Goal: Information Seeking & Learning: Learn about a topic

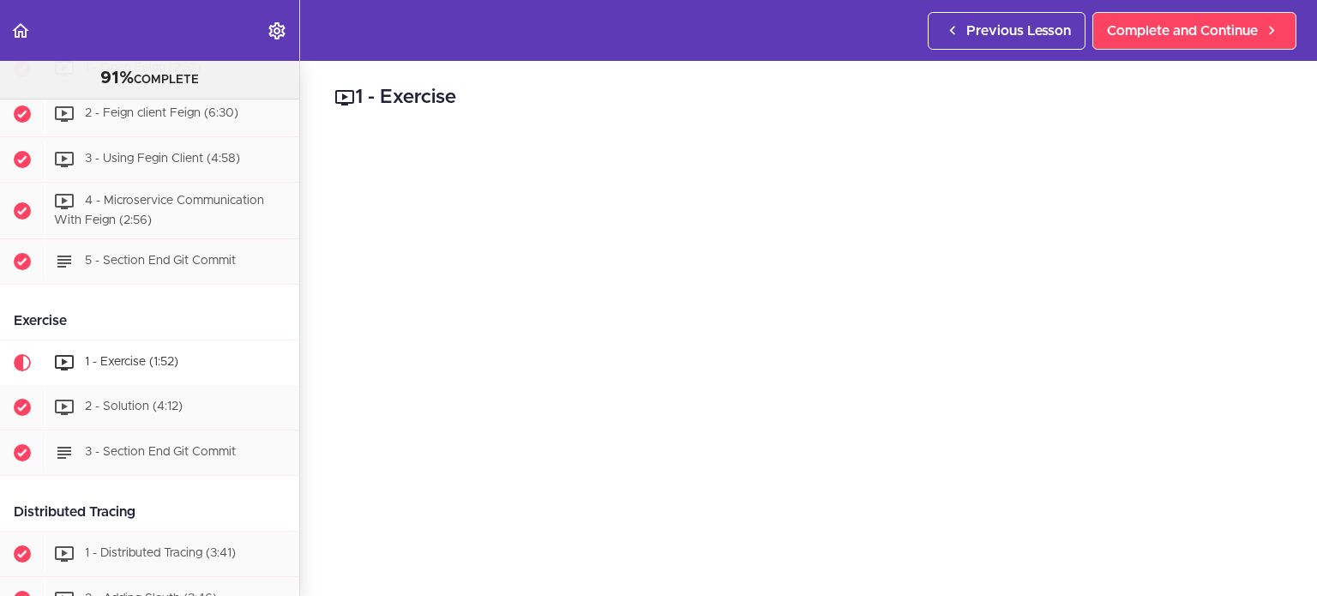
scroll to position [1972, 0]
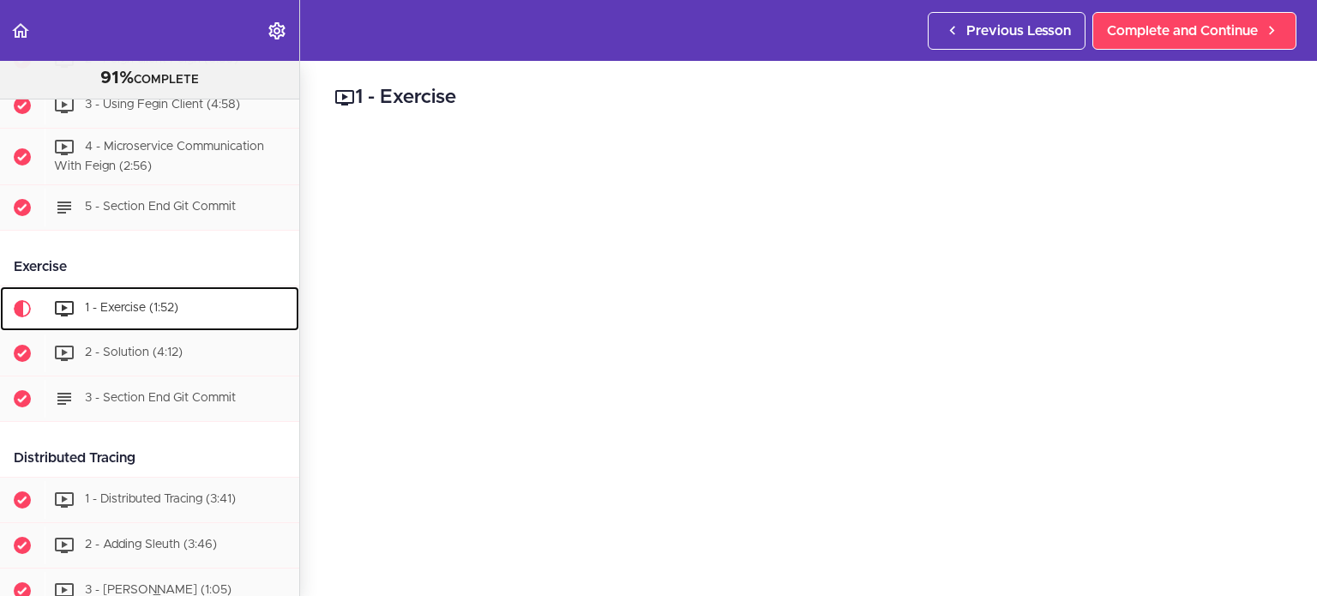
click at [105, 315] on span "1 - Exercise (1:52)" at bounding box center [131, 309] width 93 height 12
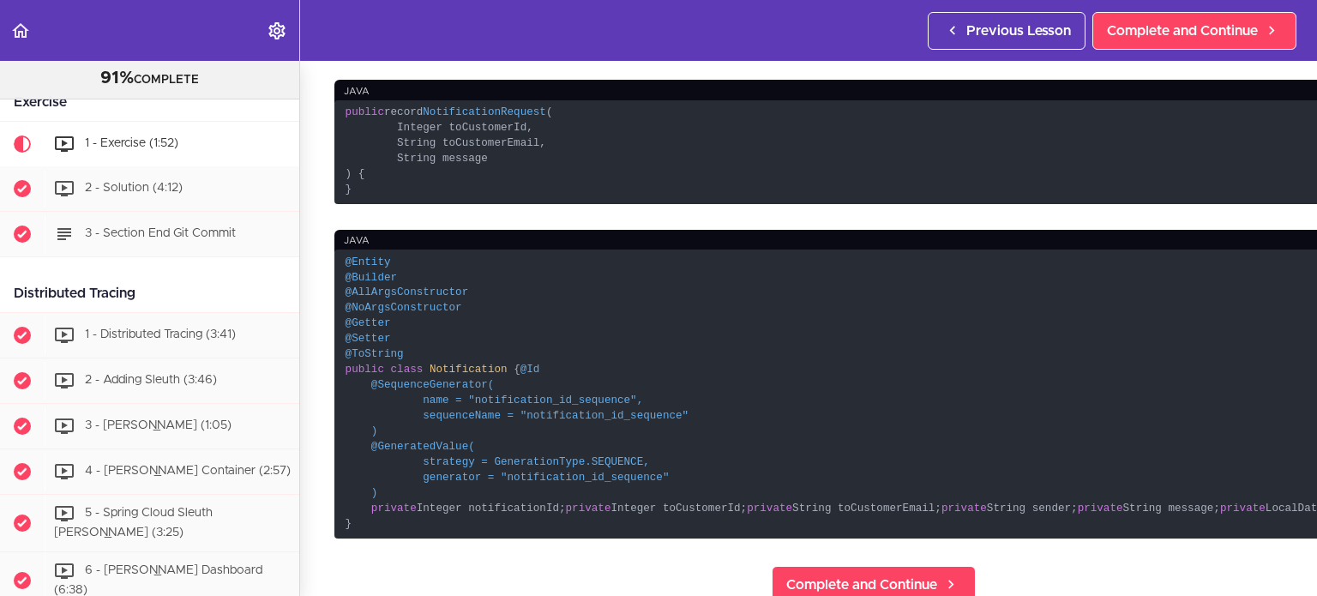
scroll to position [600, 0]
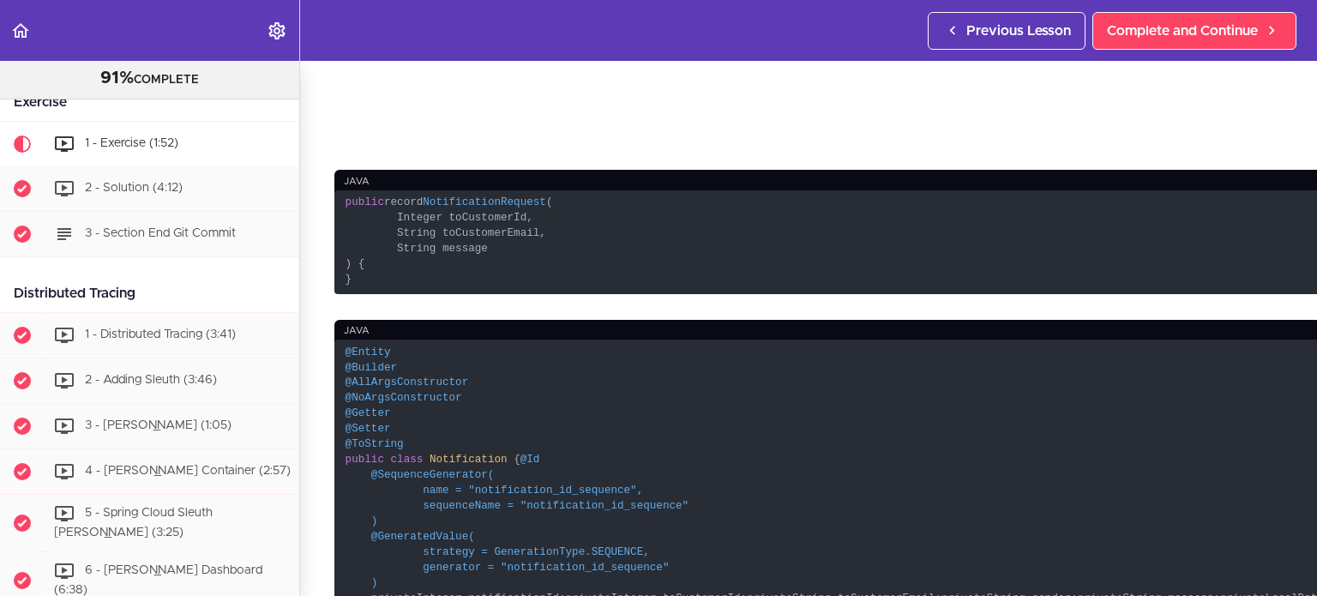
drag, startPoint x: 380, startPoint y: 300, endPoint x: 337, endPoint y: 270, distance: 52.3
click at [337, 340] on code "@Entity @Builder @AllArgsConstructor @NoArgsConstructor @Getter @Setter @ToStri…" at bounding box center [874, 484] width 1078 height 288
copy code "@Entity @Builder @AllArgsConstructor @NoArgsConstructor @Getter @Setter @ToStri…"
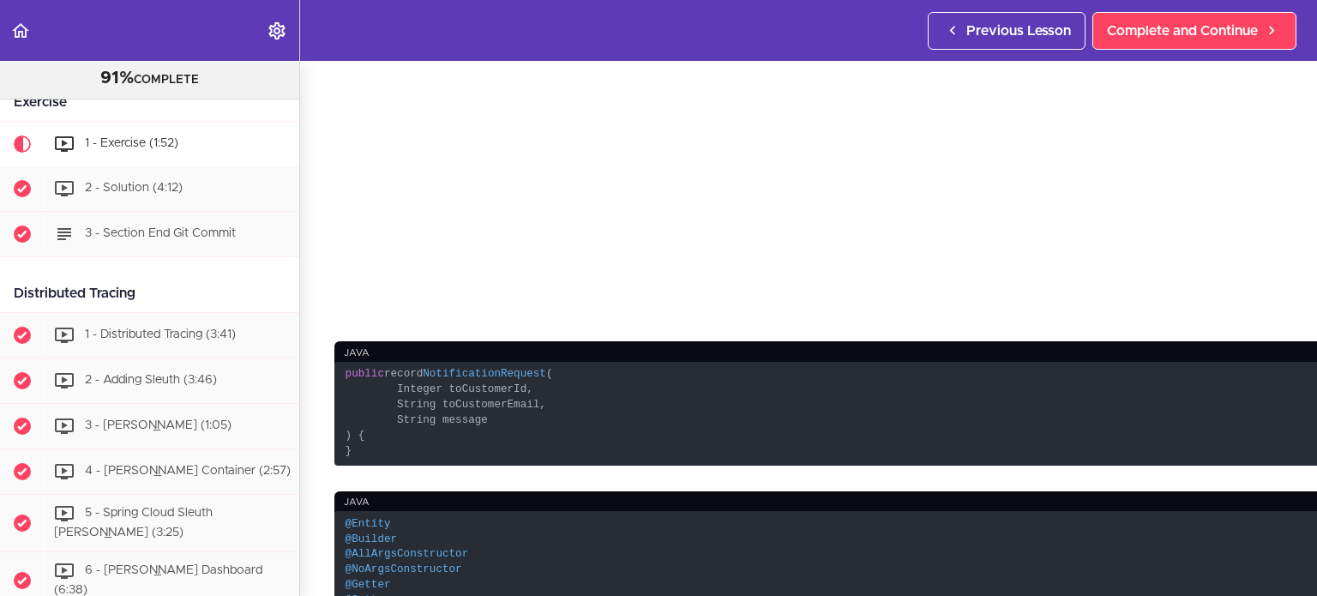
scroll to position [515, 0]
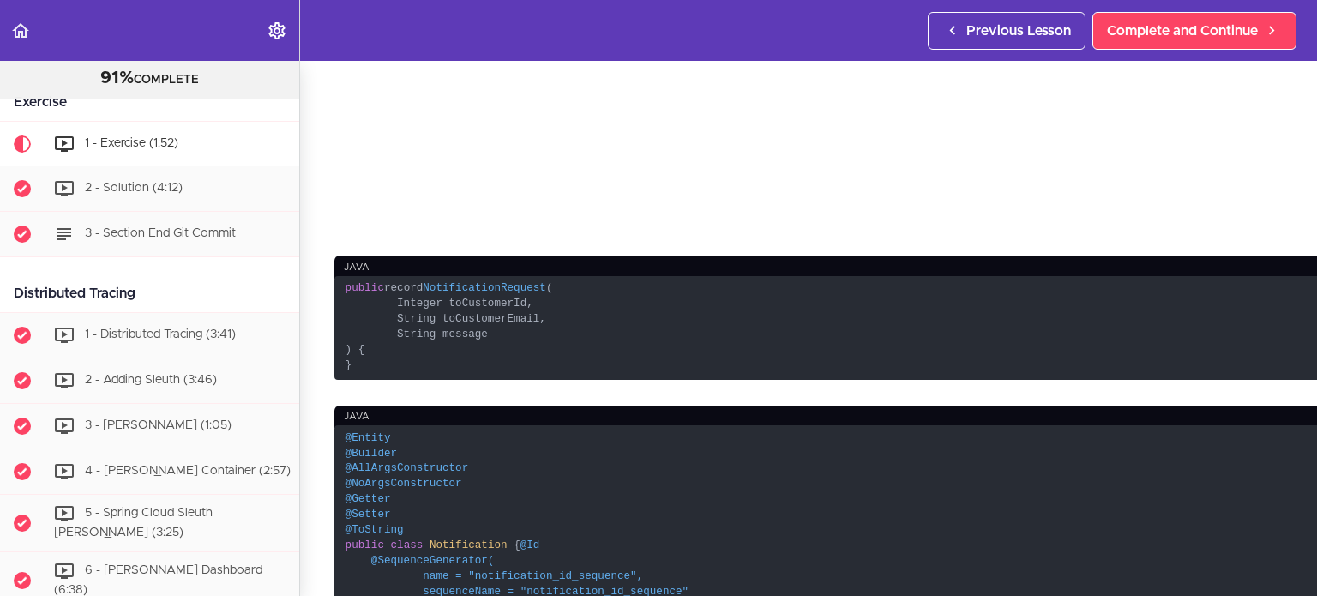
click at [613, 276] on code "public record NotificationRequest ( Integer toCustomerId, String toCustomerEmai…" at bounding box center [874, 328] width 1078 height 104
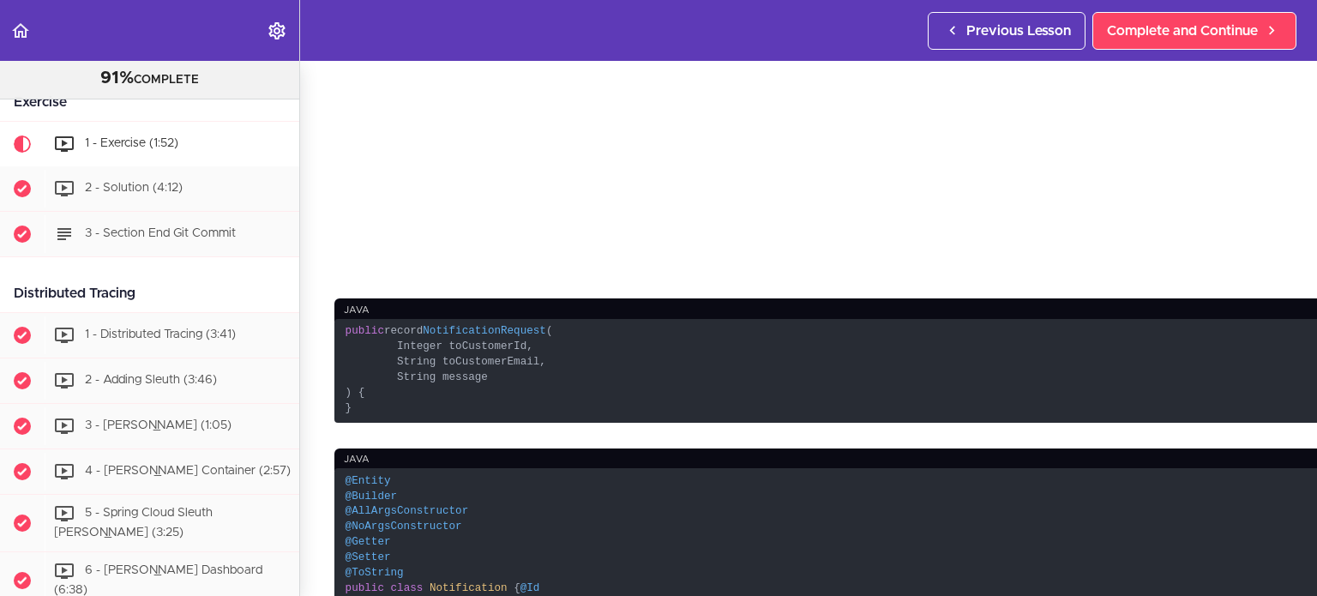
scroll to position [429, 0]
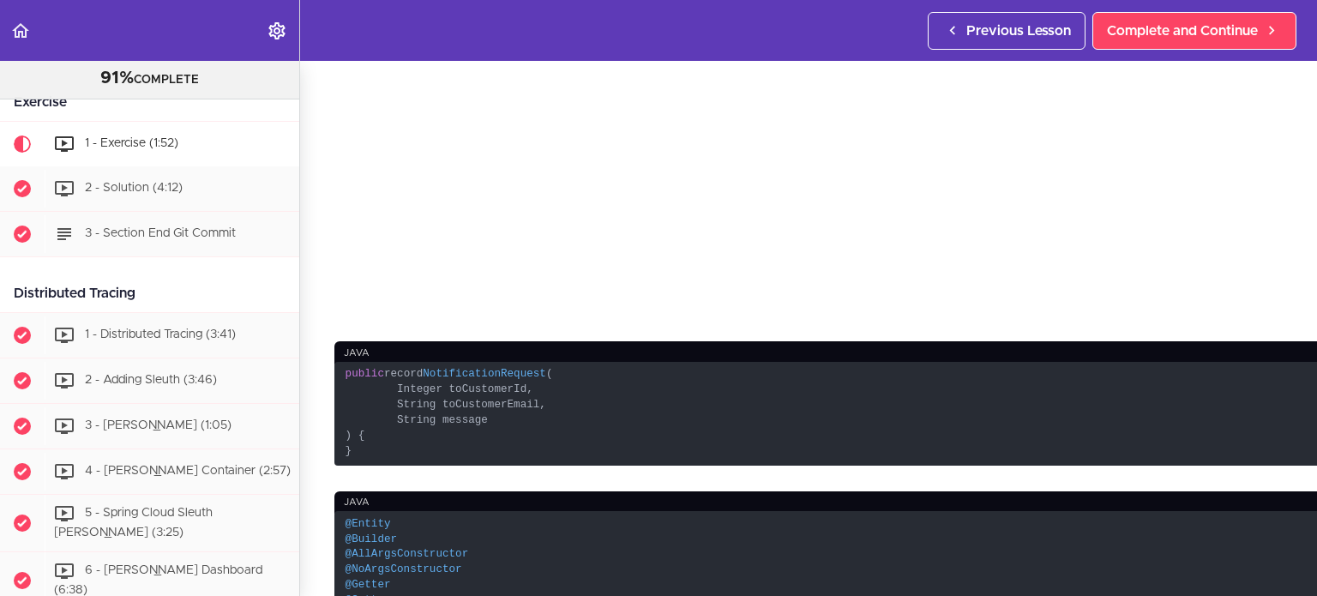
click at [501, 368] on span "NotificationRequest" at bounding box center [485, 374] width 124 height 12
copy span "NotificationRequest"
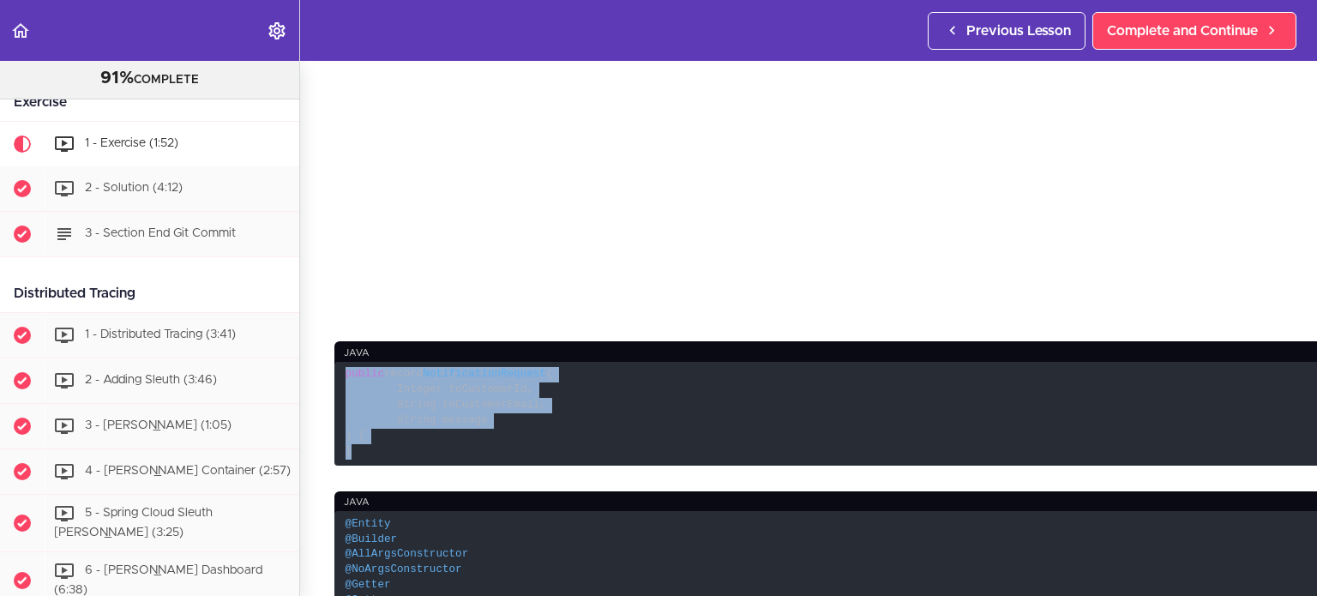
drag, startPoint x: 371, startPoint y: 371, endPoint x: 310, endPoint y: 295, distance: 97.7
click at [310, 295] on section "Microservices and Distributed Systems 91% COMPLETE Getting Started 1 - Few Word…" at bounding box center [658, 328] width 1317 height 535
copy code "public record NotificationRequest ( Integer toCustomerId, String toCustomerEmai…"
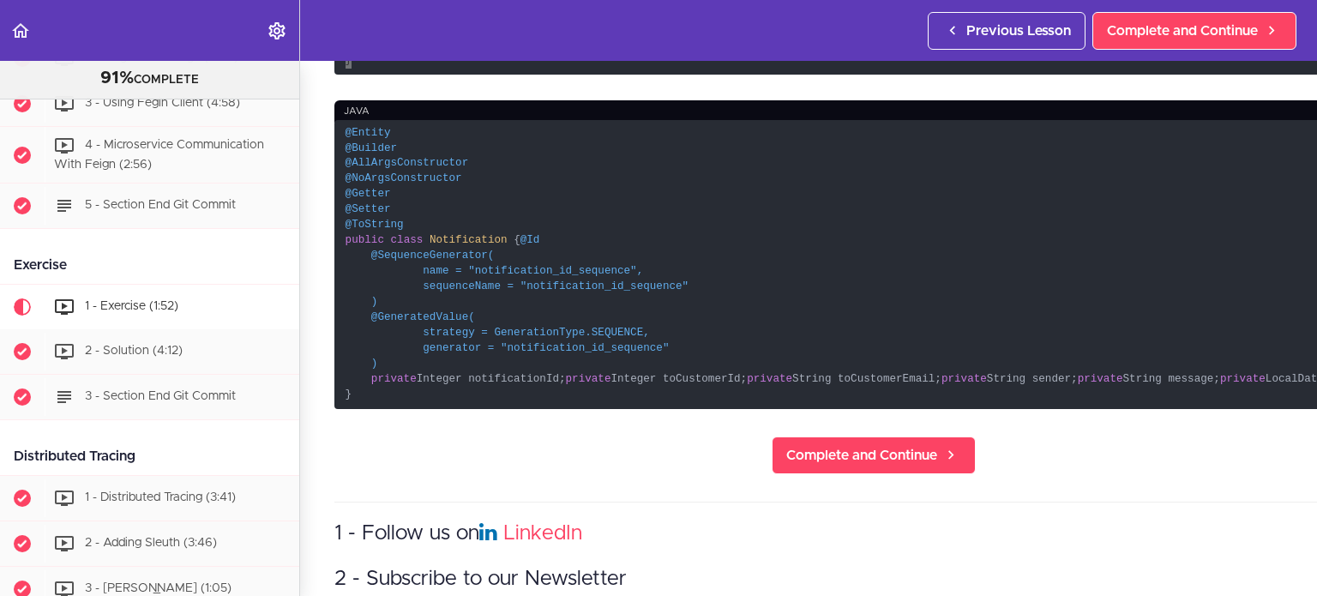
scroll to position [1879, 0]
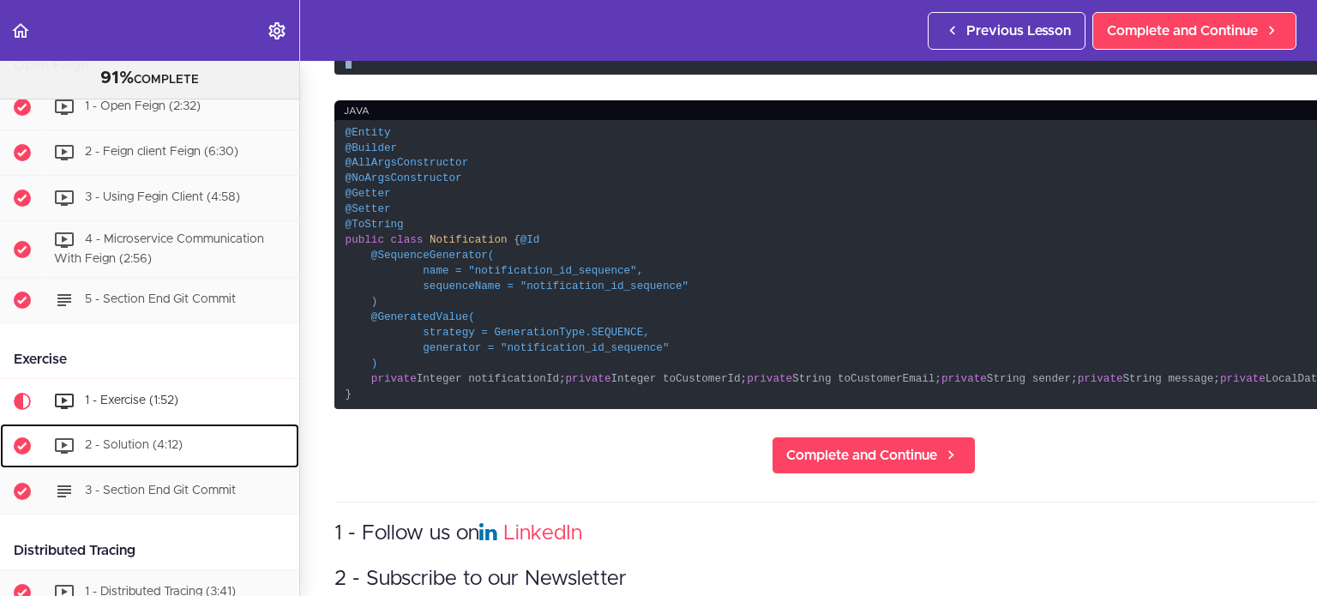
click at [154, 443] on span "2 - Solution (4:12)" at bounding box center [134, 446] width 98 height 12
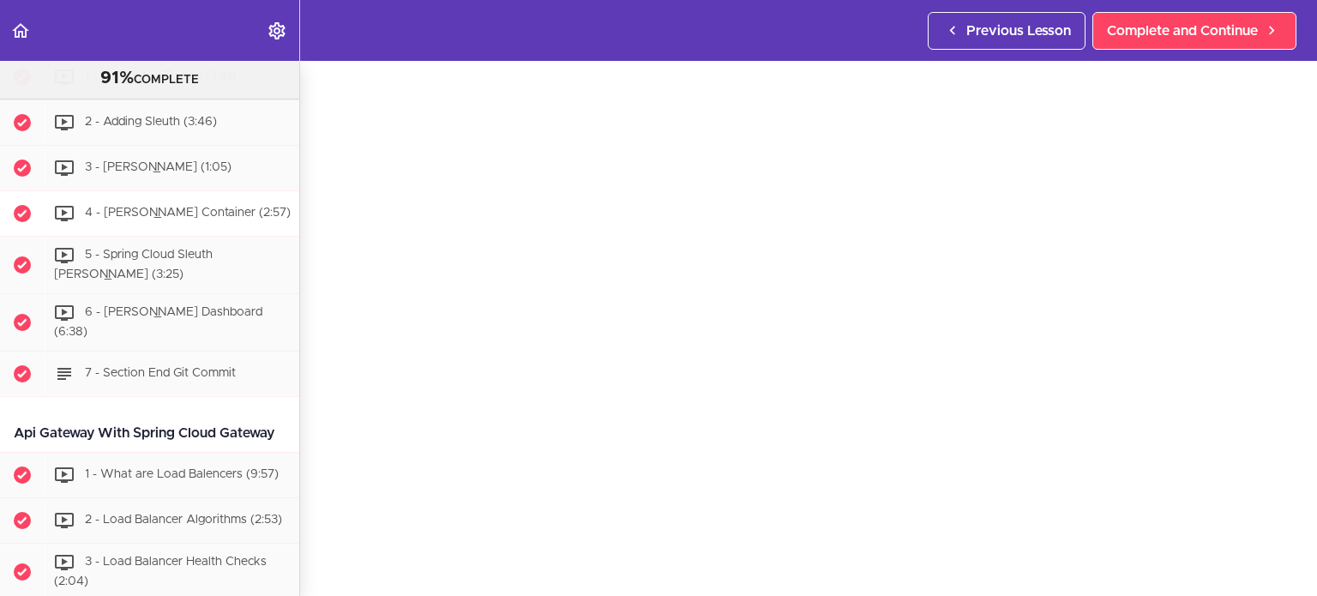
scroll to position [2268, 0]
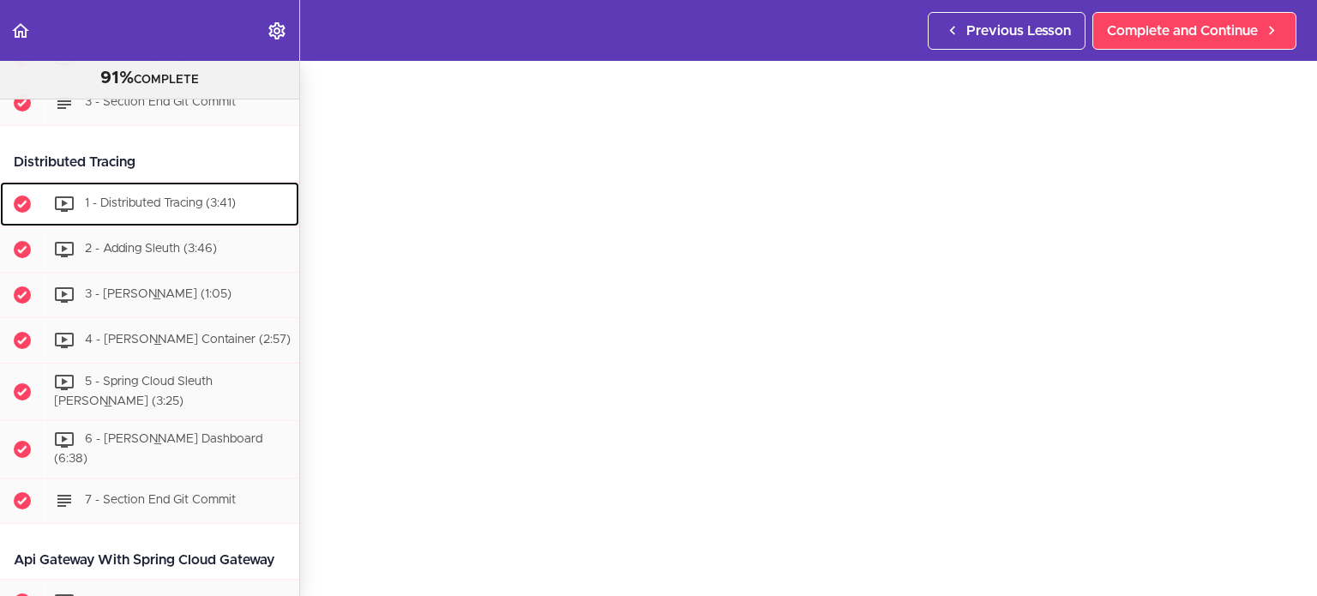
click at [137, 202] on span "1 - Distributed Tracing (3:41)" at bounding box center [160, 204] width 151 height 12
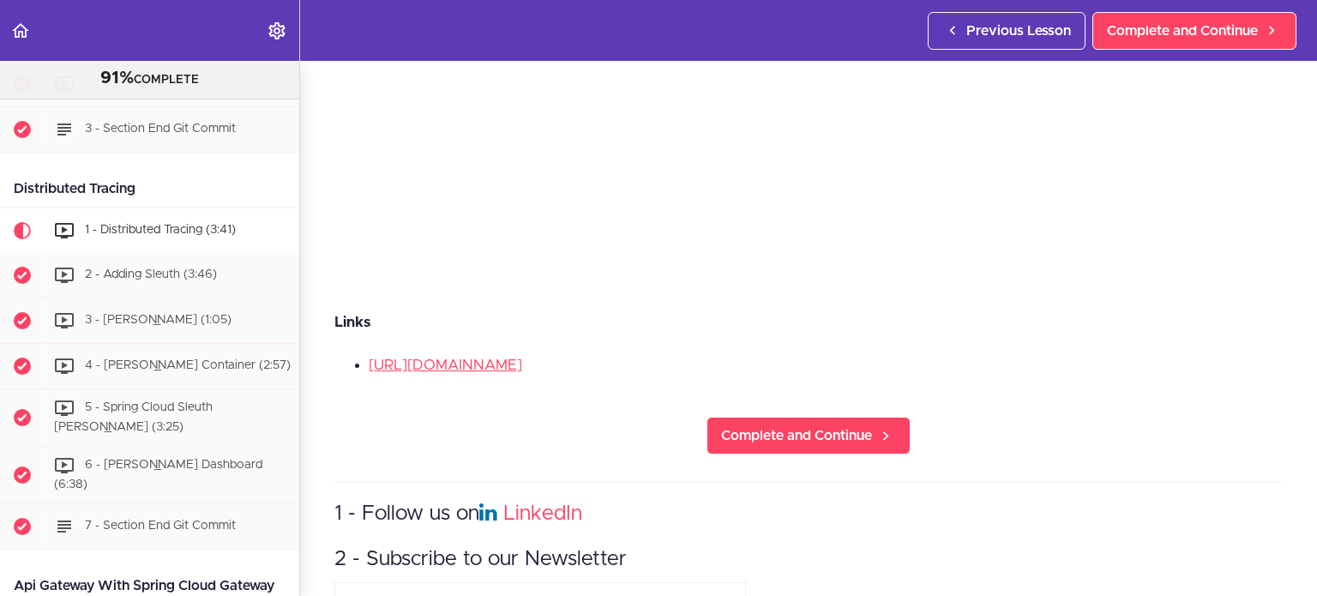
scroll to position [515, 0]
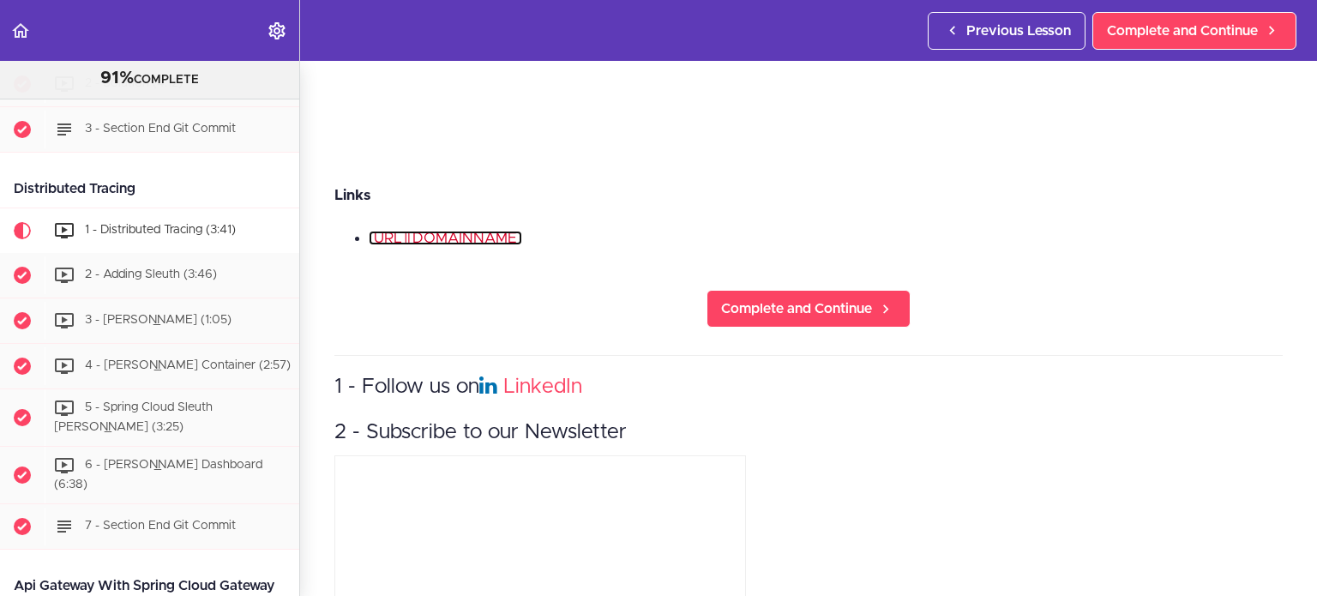
click at [396, 231] on link "[URL][DOMAIN_NAME]" at bounding box center [446, 238] width 154 height 15
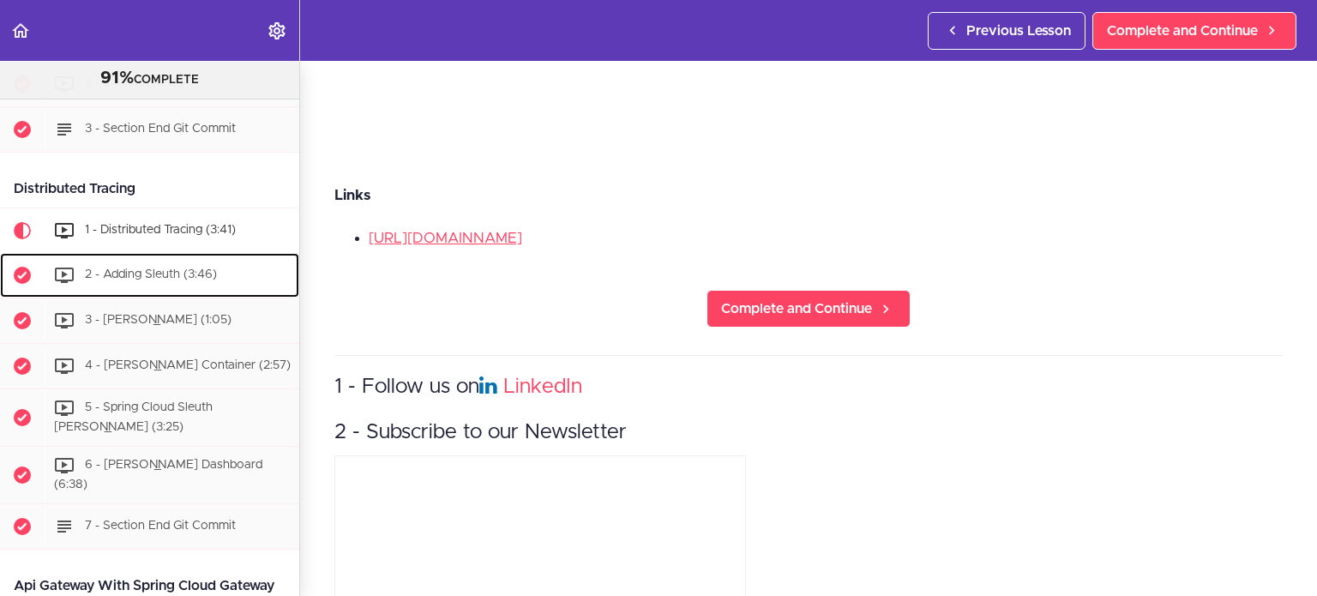
click at [155, 280] on span "2 - Adding Sleuth (3:46)" at bounding box center [151, 275] width 132 height 12
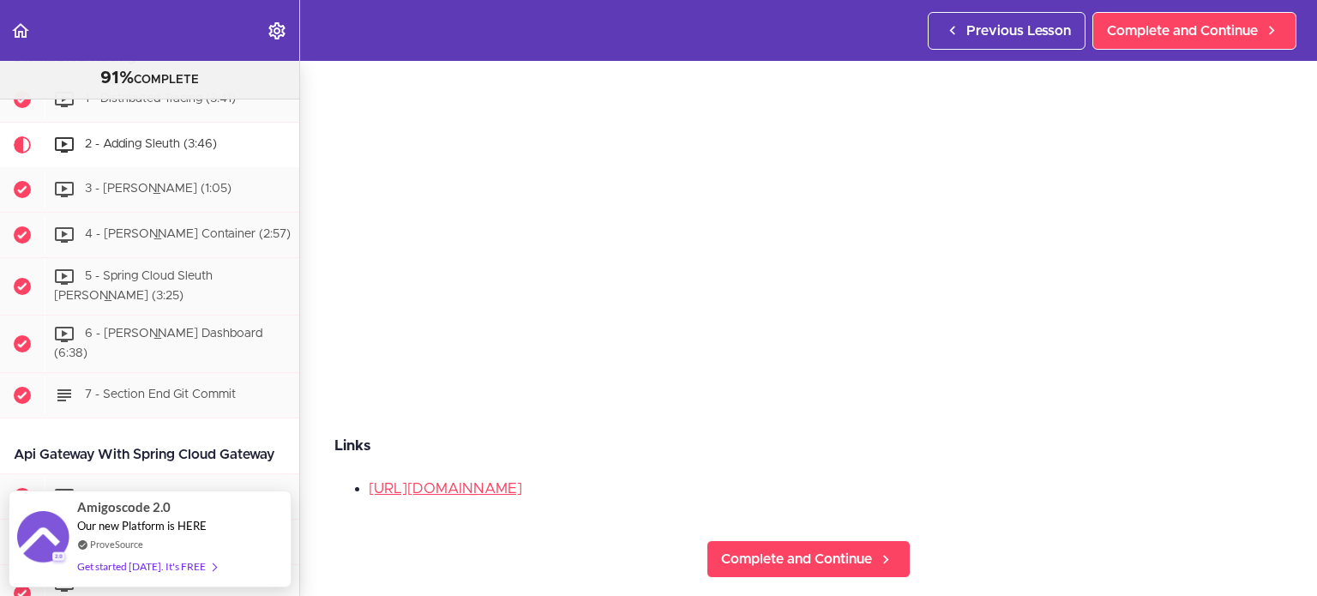
scroll to position [257, 0]
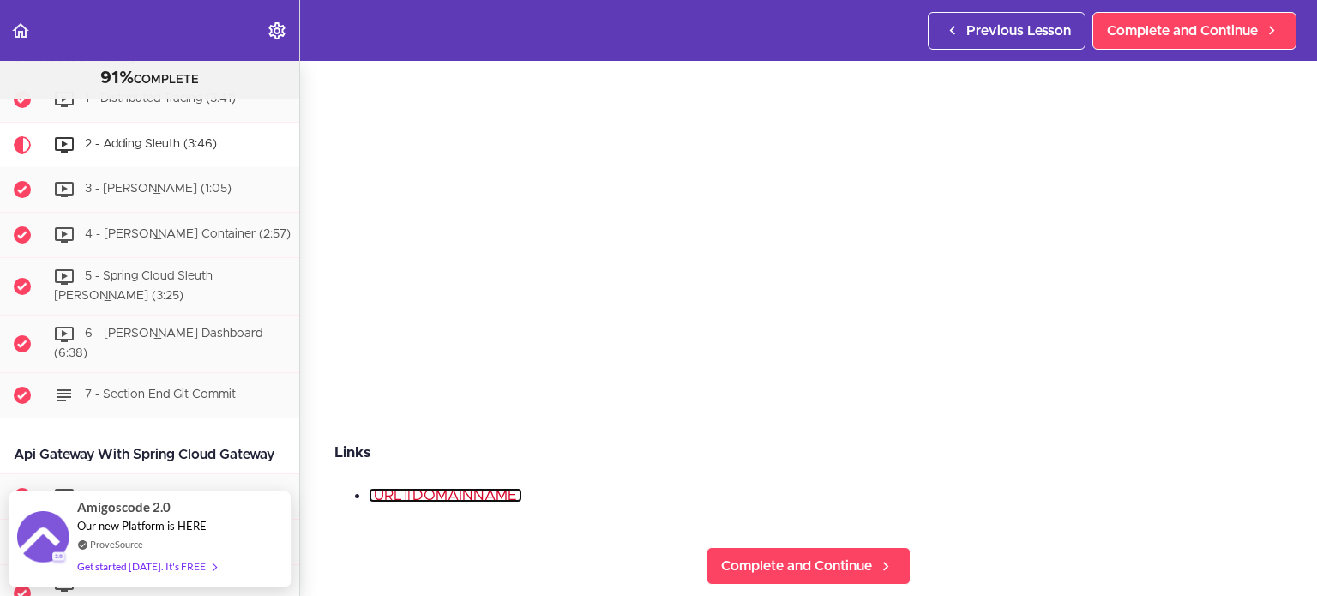
click at [522, 490] on link "[URL][DOMAIN_NAME]" at bounding box center [446, 495] width 154 height 15
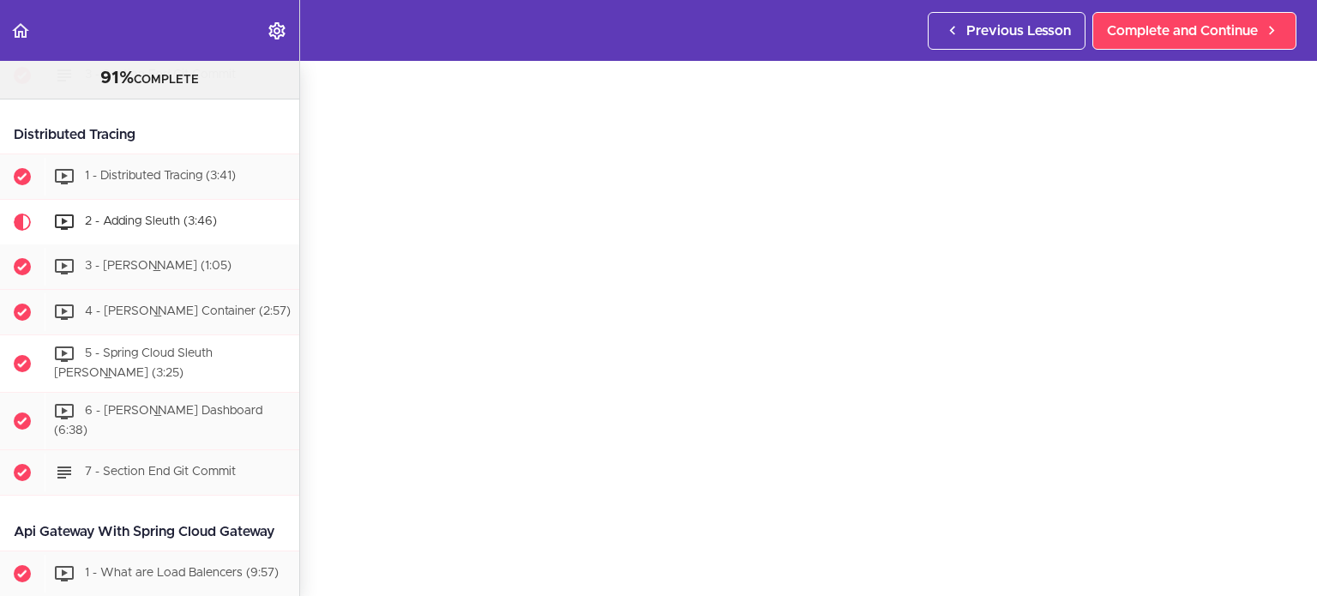
scroll to position [2288, 0]
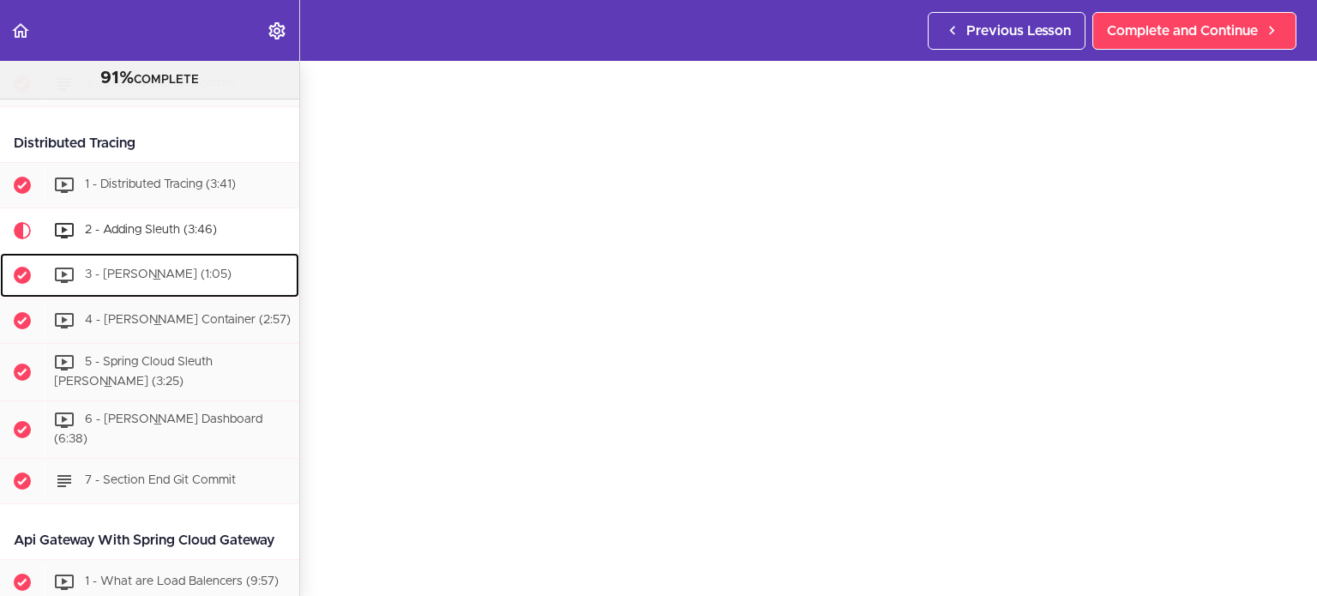
click at [196, 283] on div "3 - [PERSON_NAME] (1:05)" at bounding box center [172, 275] width 255 height 38
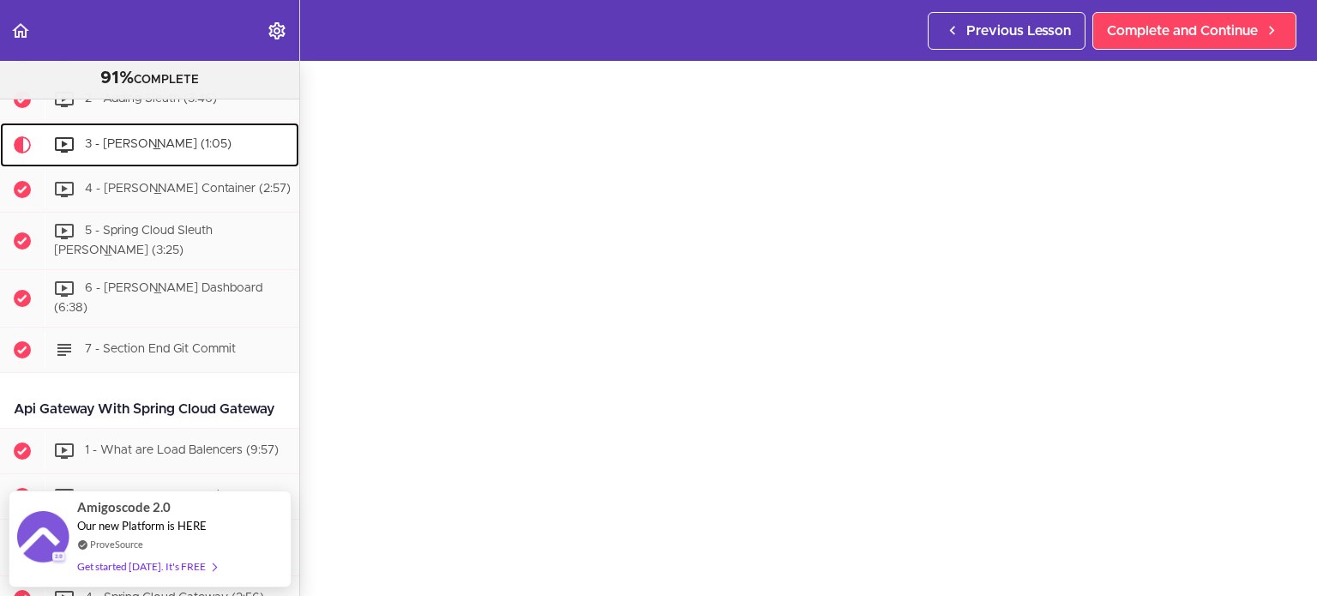
scroll to position [86, 0]
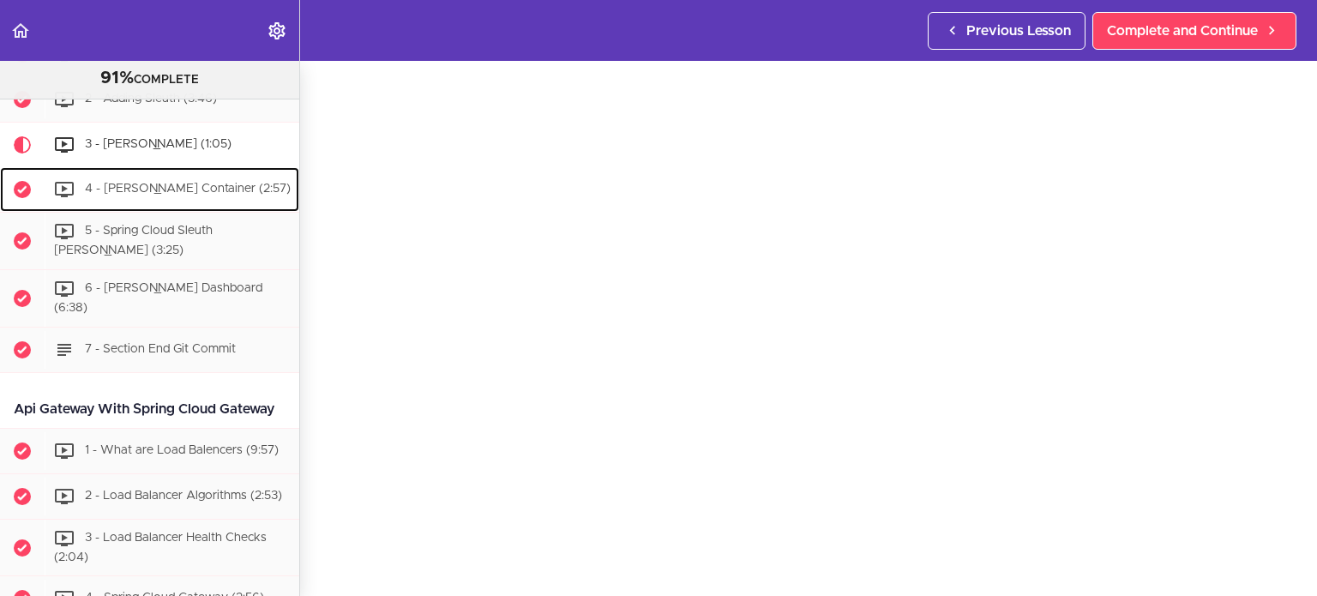
click at [165, 182] on div "4 - [PERSON_NAME] Container (2:57)" at bounding box center [172, 190] width 255 height 38
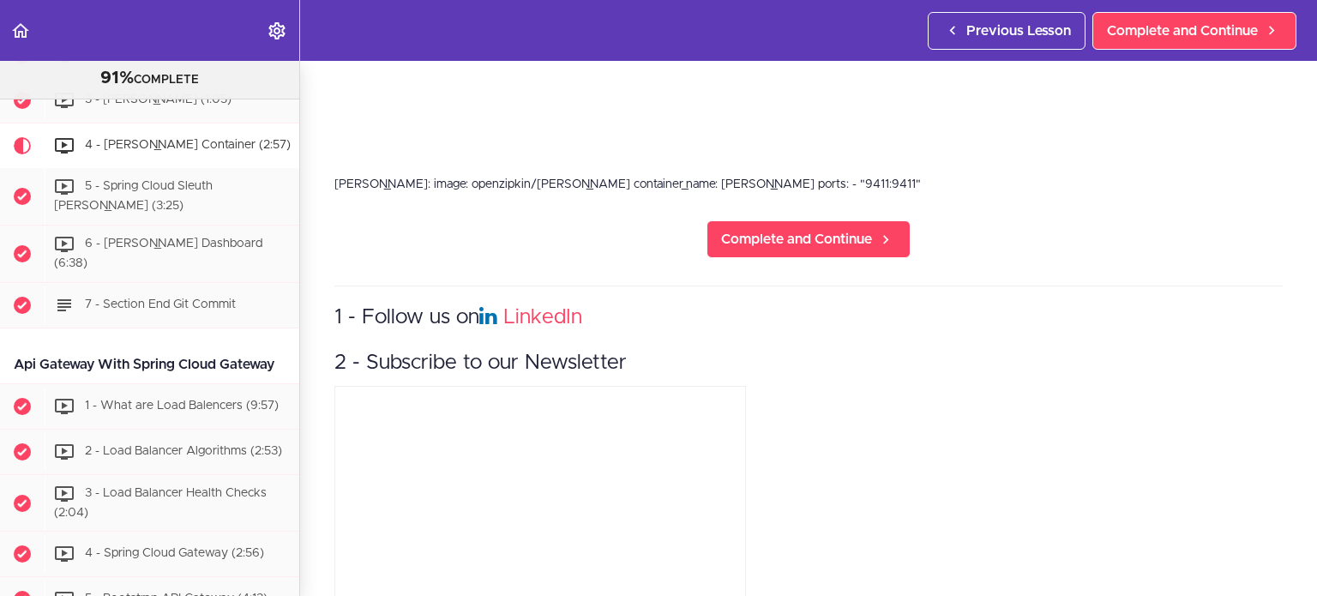
scroll to position [515, 0]
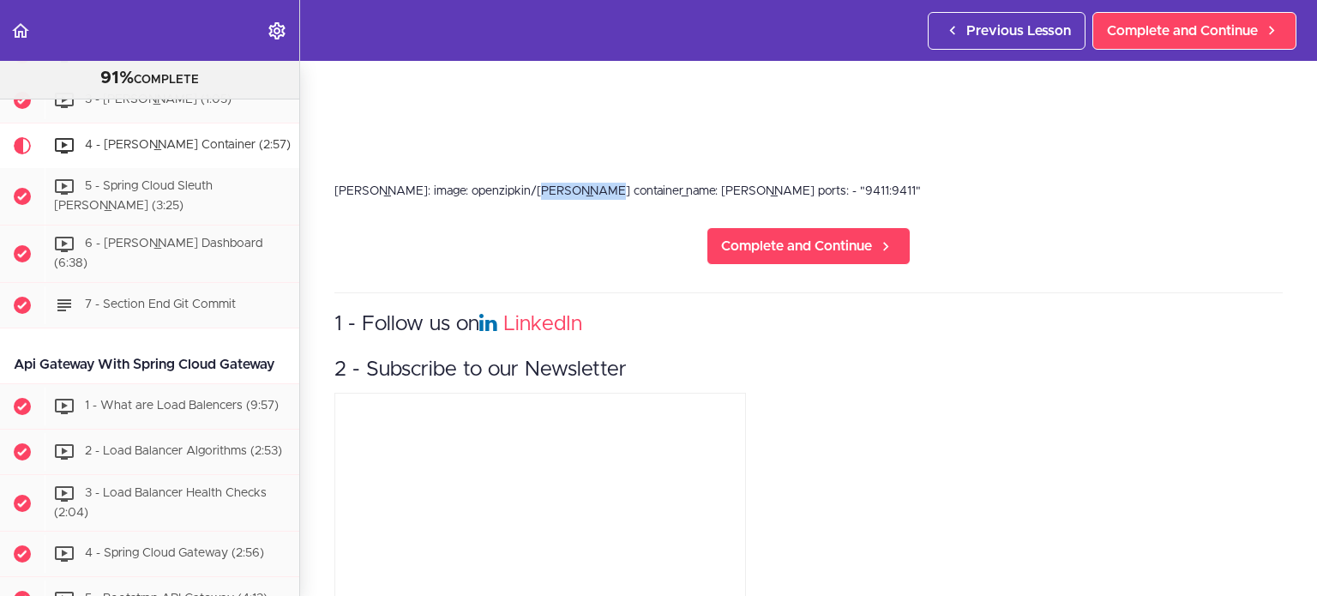
drag, startPoint x: 449, startPoint y: 184, endPoint x: 504, endPoint y: 183, distance: 55.8
click at [504, 183] on div "[PERSON_NAME]: image: openzipkin/[PERSON_NAME] container_name: [PERSON_NAME] po…" at bounding box center [809, 191] width 949 height 17
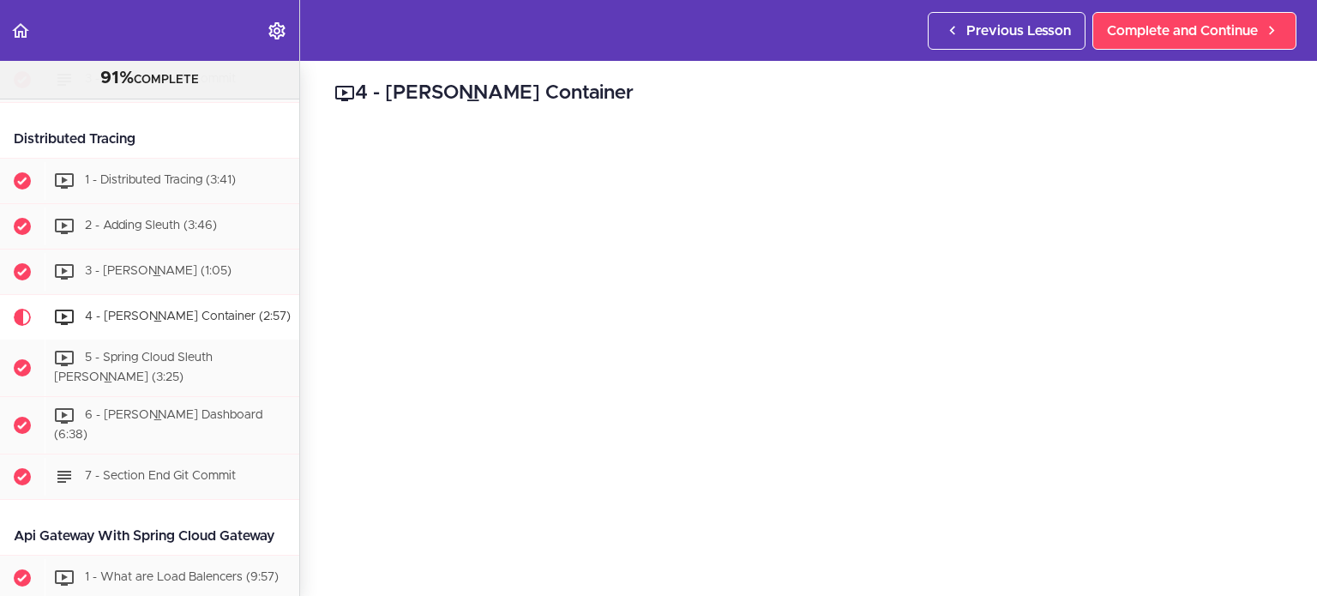
scroll to position [0, 0]
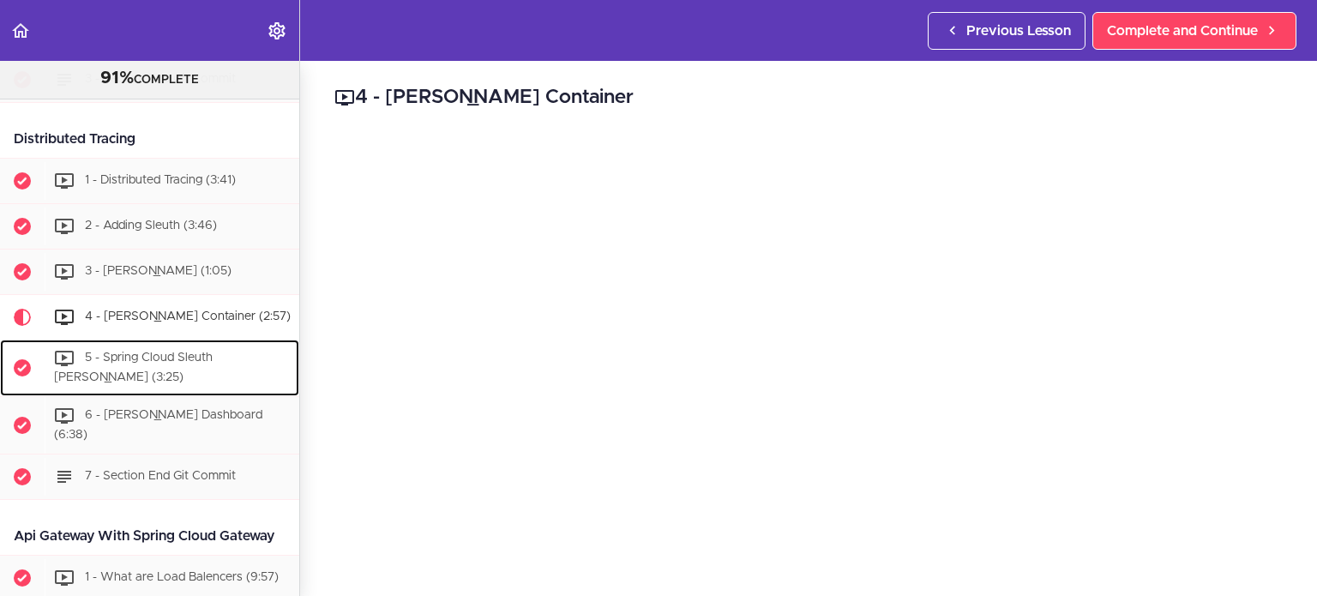
click at [124, 362] on span "5 - Spring Cloud Sleuth [PERSON_NAME] (3:25)" at bounding box center [133, 369] width 159 height 32
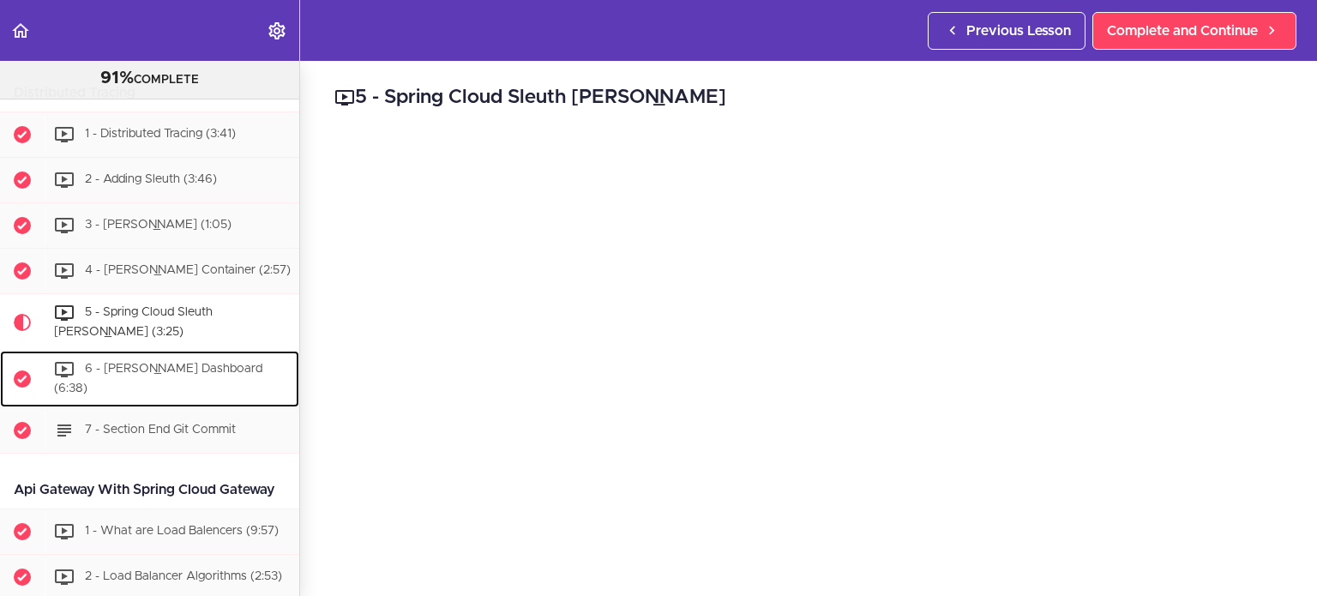
click at [148, 372] on span "6 - [PERSON_NAME] Dashboard (6:38)" at bounding box center [158, 379] width 208 height 32
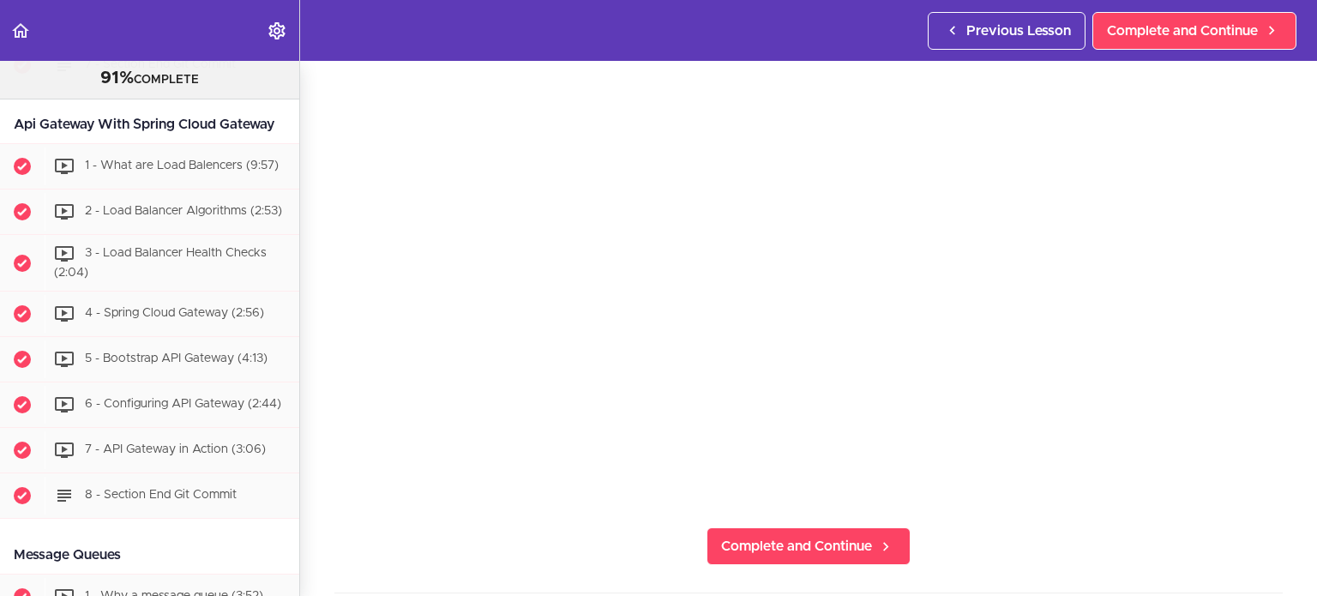
scroll to position [2738, 0]
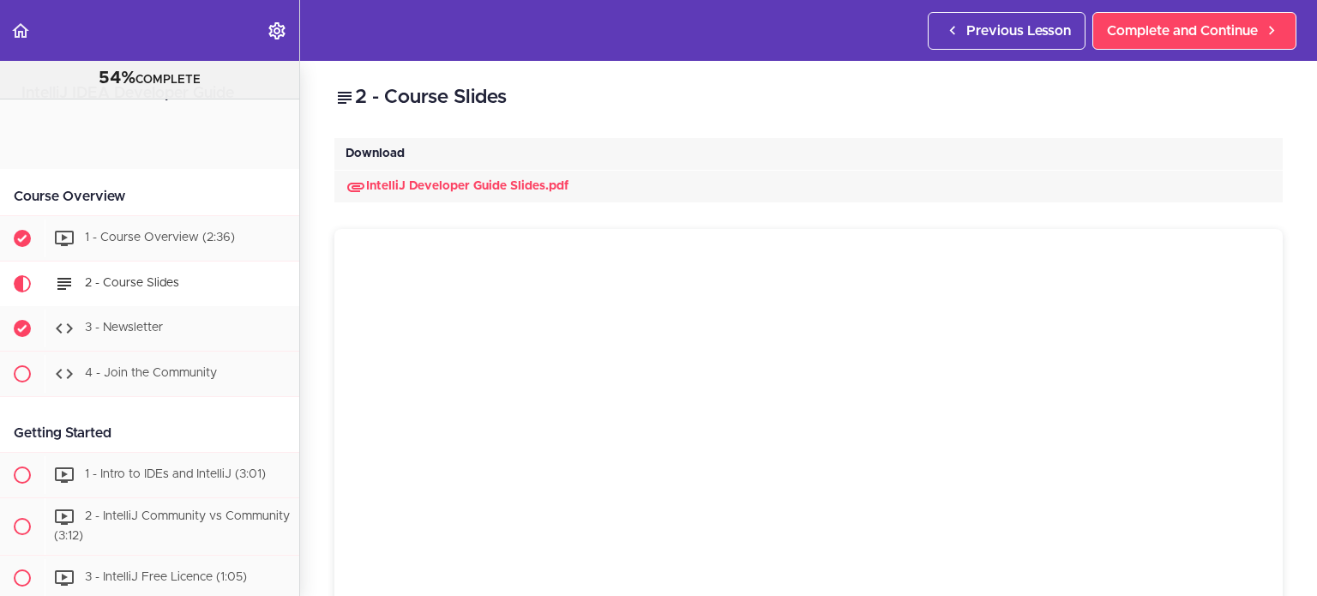
scroll to position [158, 0]
